Goal: Information Seeking & Learning: Learn about a topic

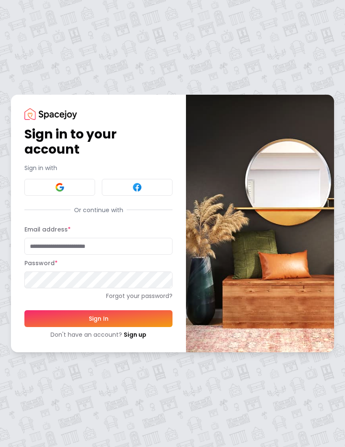
click at [59, 189] on img at bounding box center [60, 187] width 10 height 10
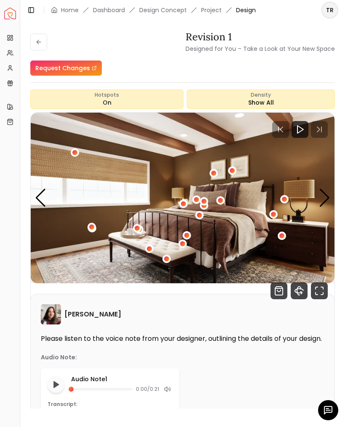
click at [299, 295] on icon "360 View" at bounding box center [299, 291] width 4 height 8
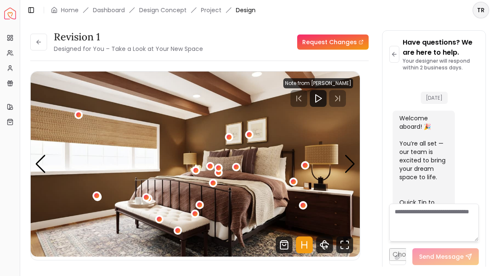
click at [344, 250] on icon "Fullscreen" at bounding box center [344, 244] width 17 height 17
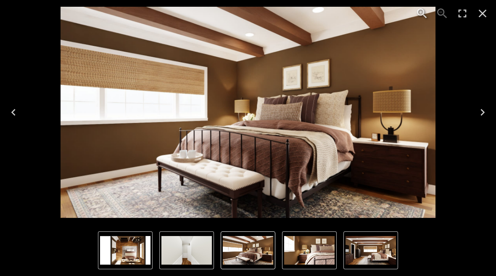
click at [344, 115] on icon "Next" at bounding box center [482, 112] width 13 height 13
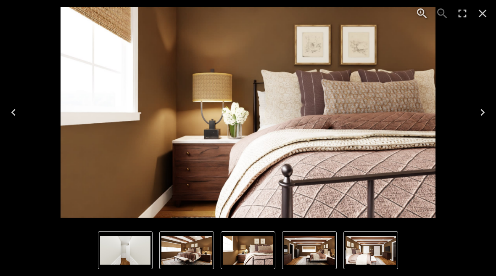
click at [344, 11] on icon "Enter Fullscreen" at bounding box center [463, 14] width 8 height 8
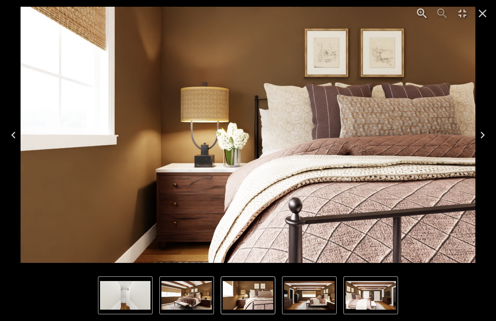
click at [344, 136] on icon "Next" at bounding box center [482, 134] width 13 height 13
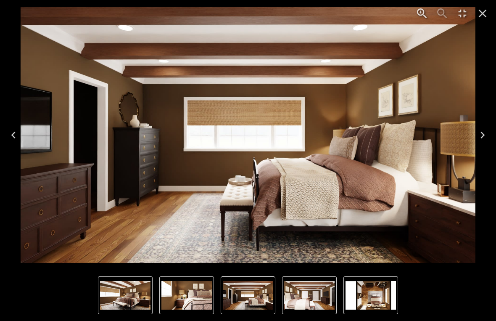
click at [344, 139] on icon "Next" at bounding box center [482, 134] width 13 height 13
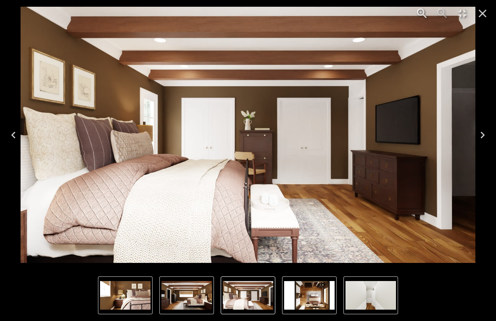
click at [344, 135] on button "Next" at bounding box center [482, 135] width 27 height 34
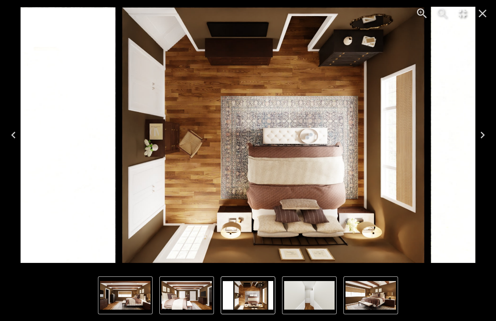
click at [344, 137] on button "Next" at bounding box center [482, 135] width 27 height 34
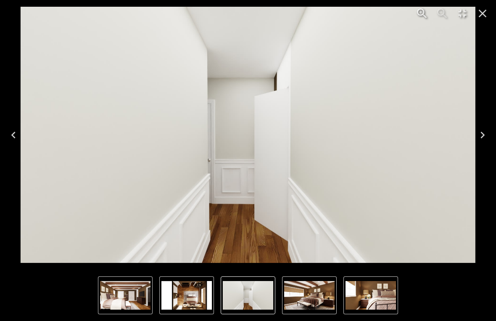
click at [344, 132] on button "Next" at bounding box center [482, 135] width 27 height 34
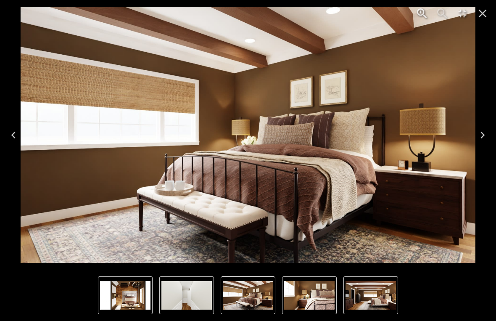
click at [344, 135] on icon "Next" at bounding box center [483, 135] width 4 height 7
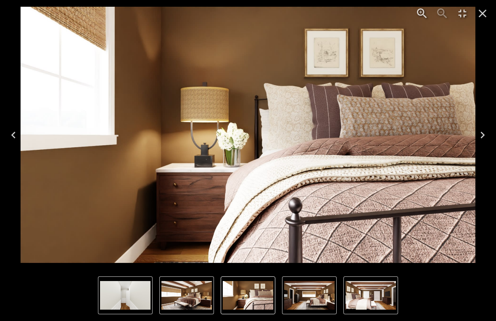
click at [344, 138] on icon "Next" at bounding box center [482, 134] width 13 height 13
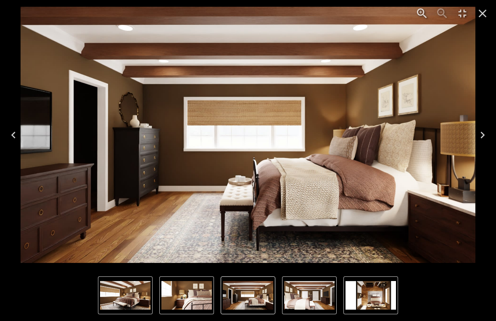
click at [344, 136] on icon "Next" at bounding box center [482, 134] width 13 height 13
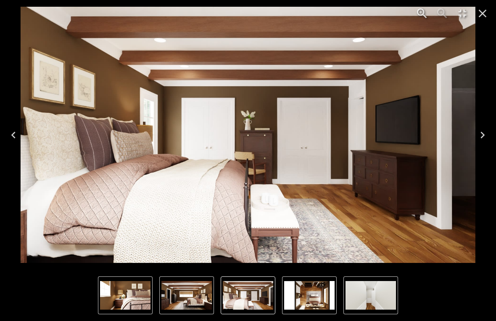
click at [344, 133] on icon "Next" at bounding box center [482, 134] width 13 height 13
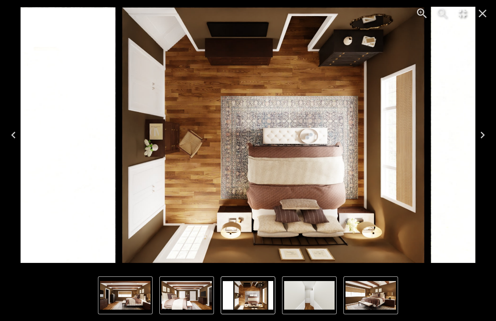
click at [344, 134] on icon "Next" at bounding box center [482, 134] width 13 height 13
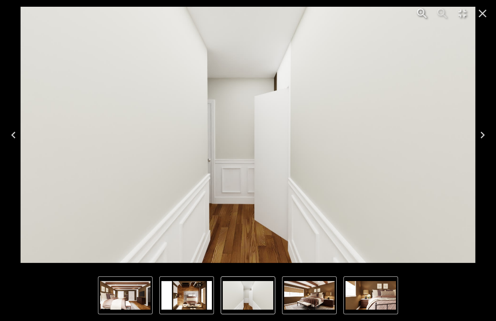
click at [344, 13] on icon "Close" at bounding box center [483, 14] width 8 height 8
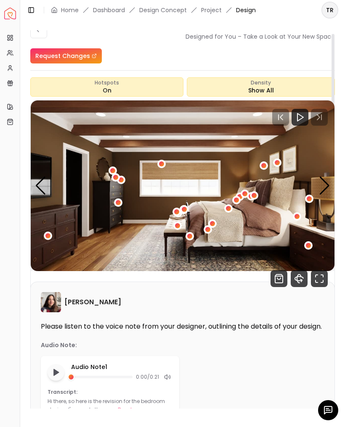
scroll to position [13, 0]
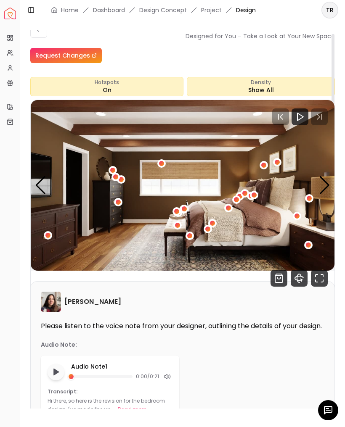
click at [236, 231] on img "3 / 6" at bounding box center [183, 185] width 304 height 171
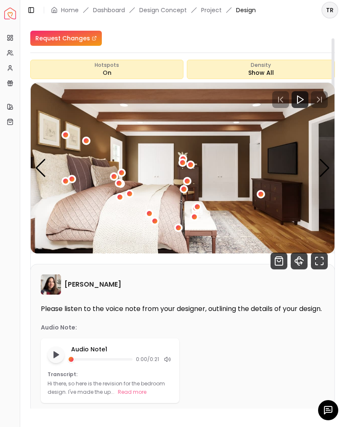
scroll to position [30, 0]
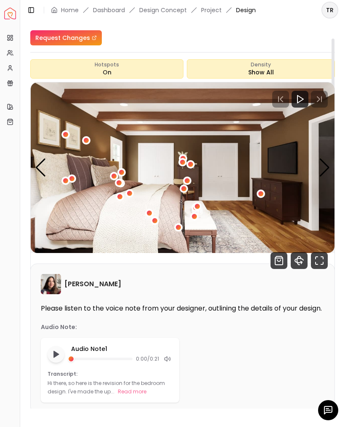
click at [124, 396] on button "Read more" at bounding box center [132, 392] width 29 height 8
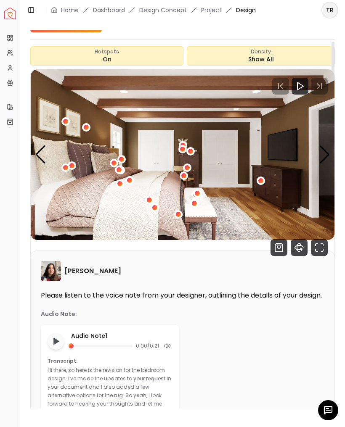
scroll to position [43, 0]
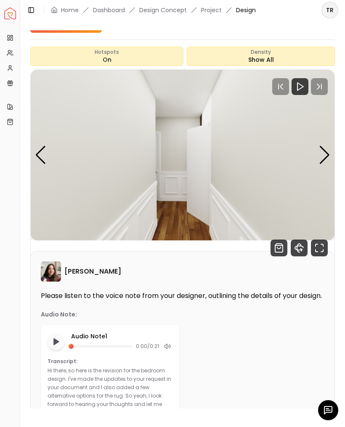
click at [323, 158] on div "Next slide" at bounding box center [324, 155] width 11 height 19
click at [322, 154] on div "Next slide" at bounding box center [324, 155] width 11 height 19
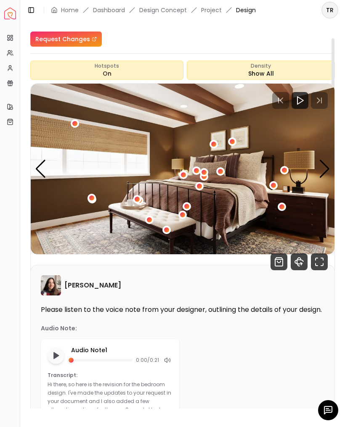
scroll to position [32, 0]
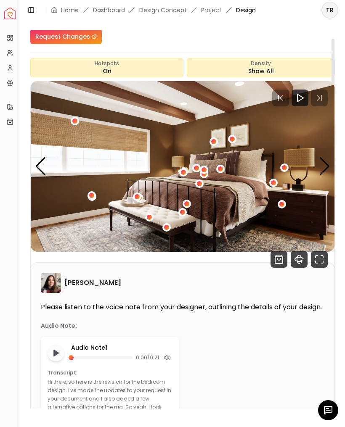
click at [162, 418] on div "Hi there, so here is the revision for the bedroom design. I've made the updates…" at bounding box center [110, 407] width 125 height 59
click at [41, 165] on div "Previous slide" at bounding box center [40, 166] width 11 height 19
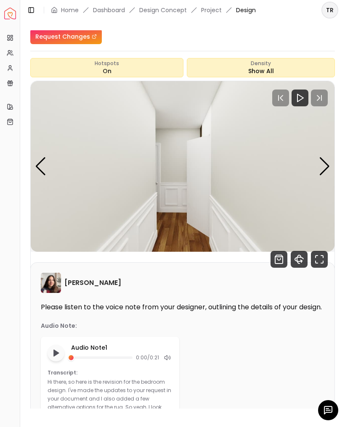
click at [320, 167] on div "Next slide" at bounding box center [324, 166] width 11 height 19
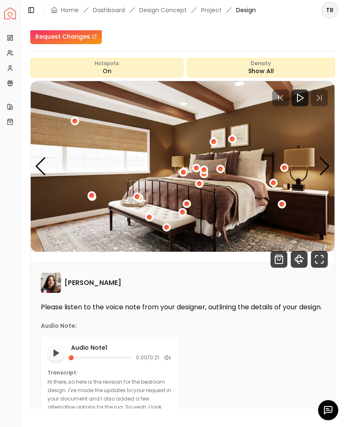
click at [324, 167] on div "Next slide" at bounding box center [324, 166] width 11 height 19
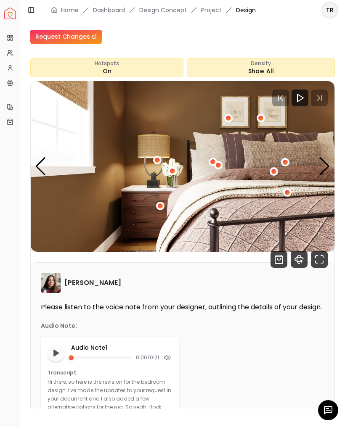
click at [48, 170] on img "2 / 6" at bounding box center [183, 166] width 304 height 171
click at [324, 168] on div "Next slide" at bounding box center [324, 166] width 11 height 19
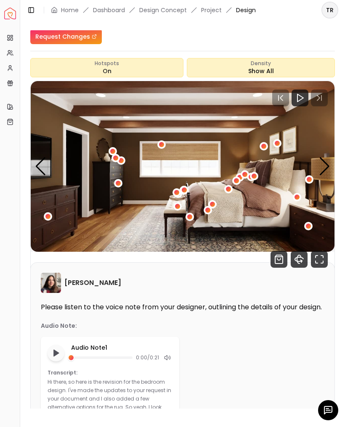
click at [320, 166] on div "Next slide" at bounding box center [324, 166] width 11 height 19
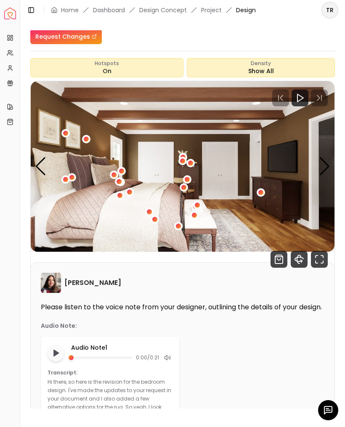
click at [317, 168] on img "4 / 6" at bounding box center [183, 166] width 304 height 171
click at [41, 162] on div "Previous slide" at bounding box center [40, 166] width 11 height 19
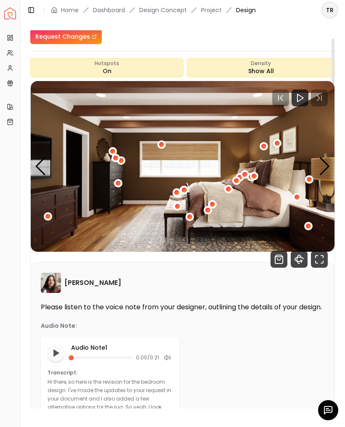
click at [45, 165] on div "Previous slide" at bounding box center [40, 166] width 11 height 19
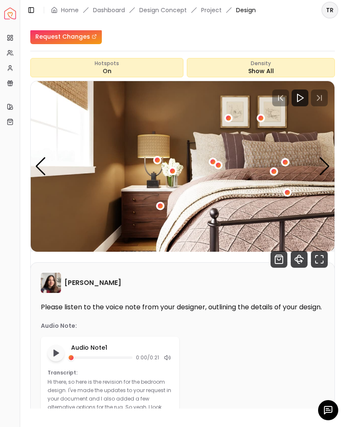
click at [42, 163] on div "Previous slide" at bounding box center [40, 166] width 11 height 19
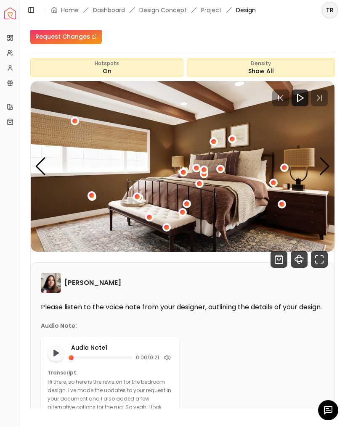
click at [41, 164] on div "Previous slide" at bounding box center [40, 166] width 11 height 19
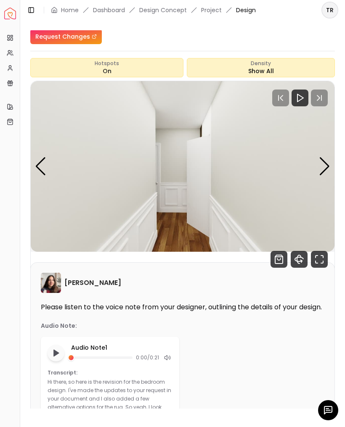
click at [44, 168] on div "Previous slide" at bounding box center [40, 166] width 11 height 19
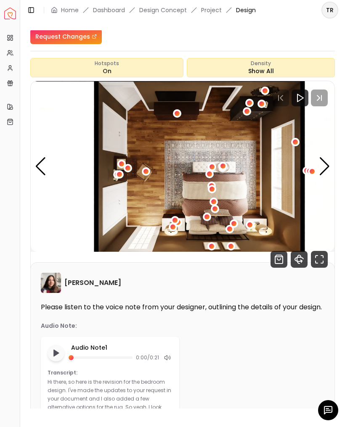
click at [37, 159] on div "Previous slide" at bounding box center [40, 166] width 11 height 19
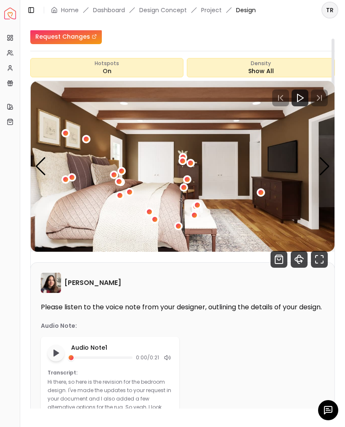
click at [40, 166] on div "Previous slide" at bounding box center [40, 166] width 11 height 19
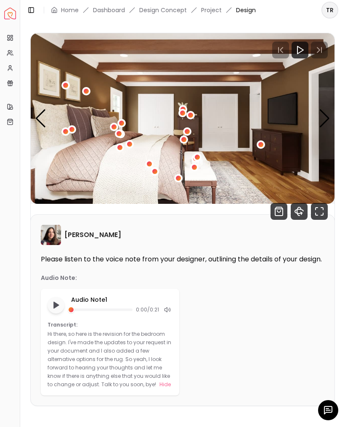
scroll to position [52, 0]
